Goal: Task Accomplishment & Management: Complete application form

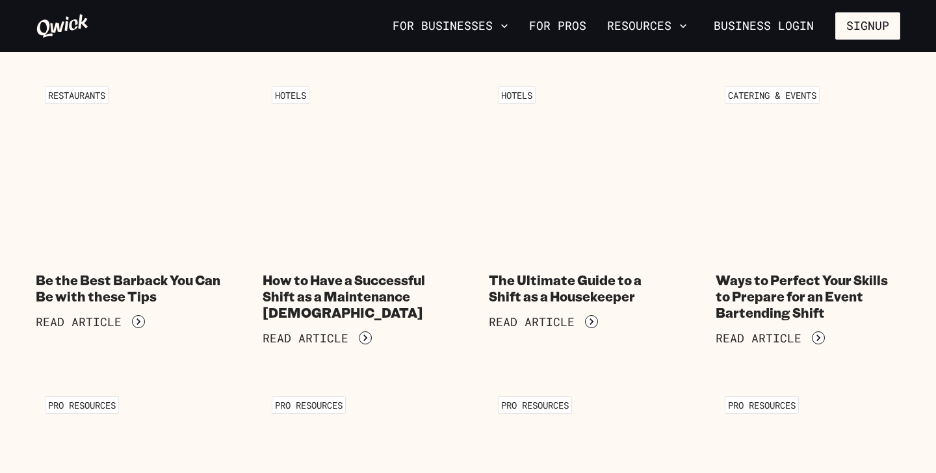
scroll to position [1382, 0]
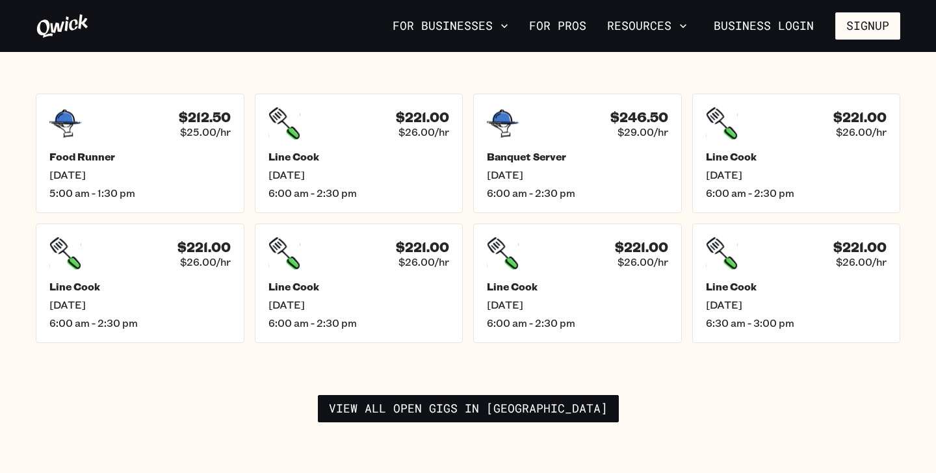
scroll to position [1878, 0]
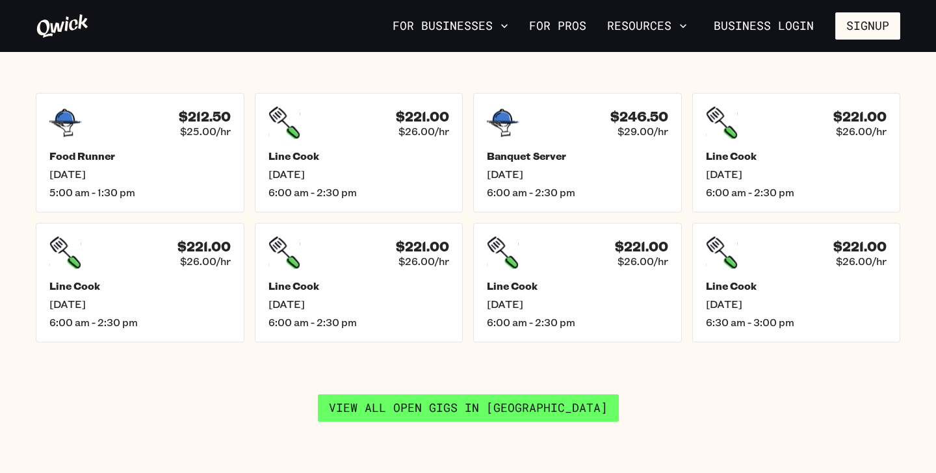
click at [399, 395] on link "View all open gigs in [GEOGRAPHIC_DATA]" at bounding box center [468, 408] width 301 height 27
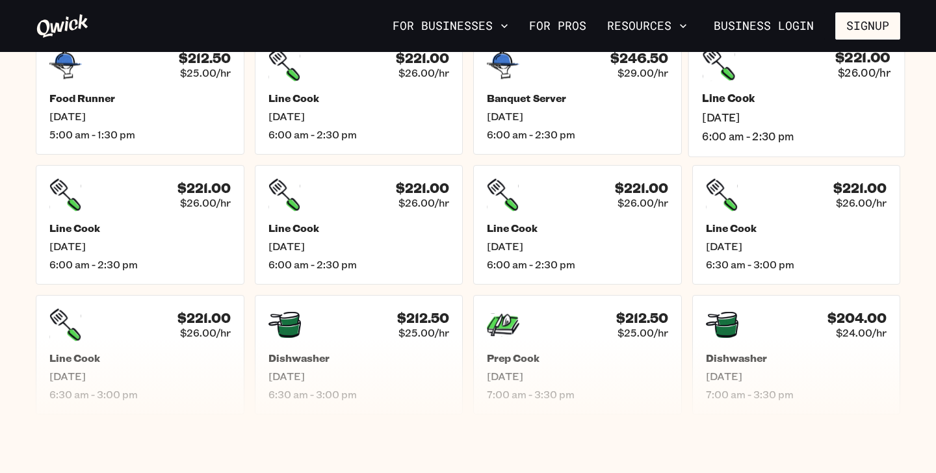
scroll to position [602, 0]
click at [856, 27] on button "Signup" at bounding box center [868, 25] width 65 height 27
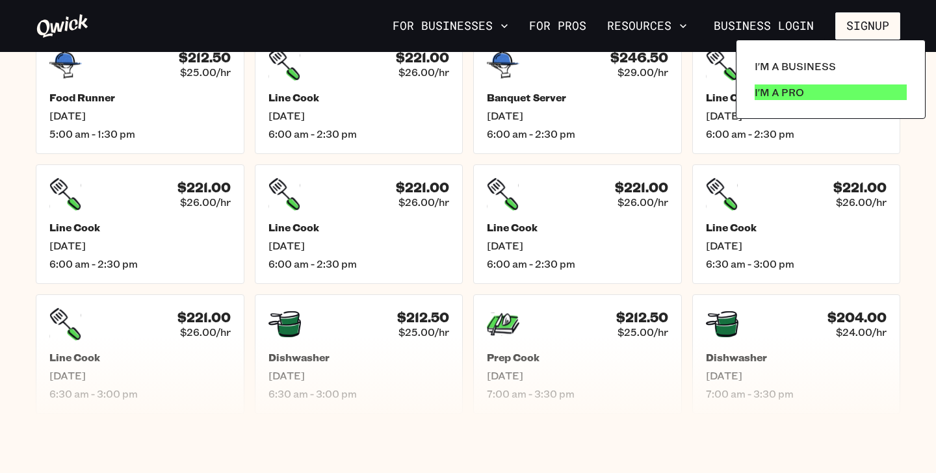
click at [822, 83] on link "I'm a Pro" at bounding box center [831, 92] width 163 height 26
